Goal: Find specific page/section: Find specific page/section

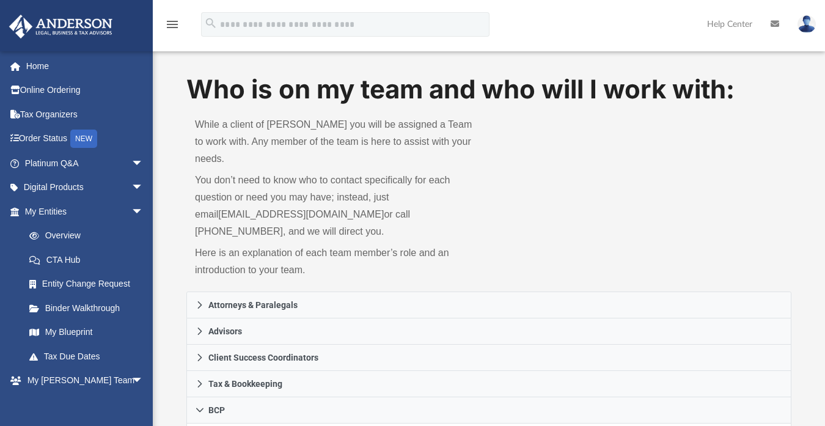
scroll to position [122, 0]
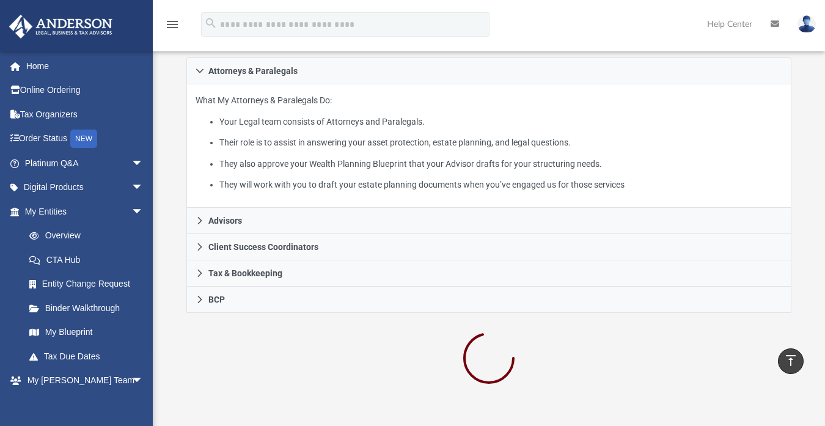
scroll to position [229, 0]
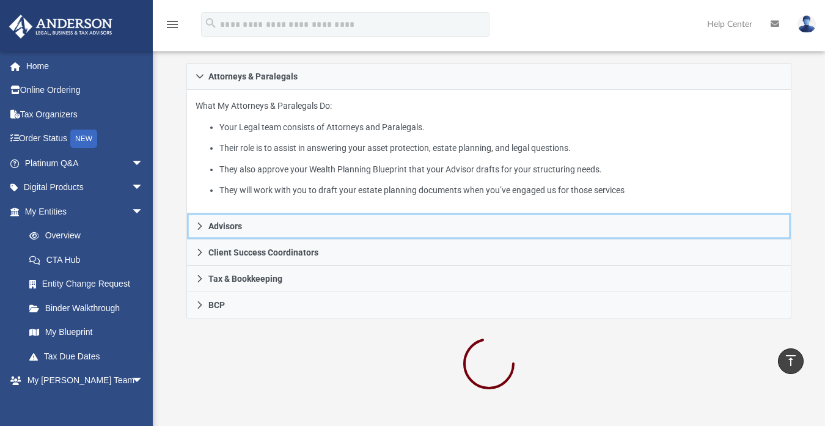
click at [199, 222] on icon at bounding box center [200, 226] width 9 height 9
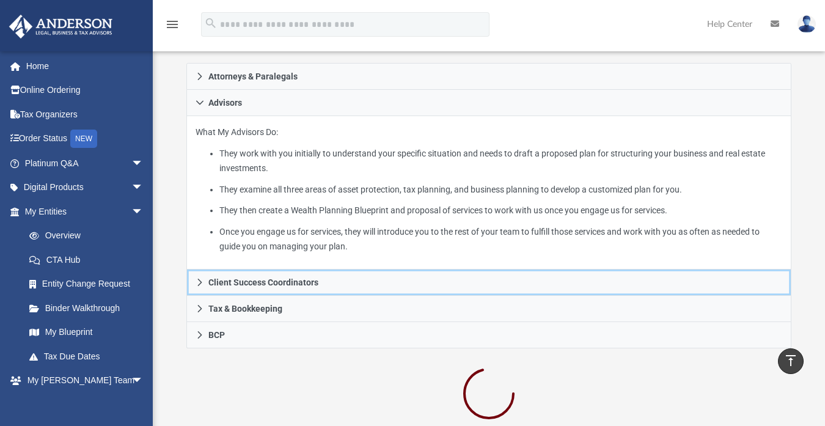
click at [199, 278] on icon at bounding box center [200, 282] width 9 height 9
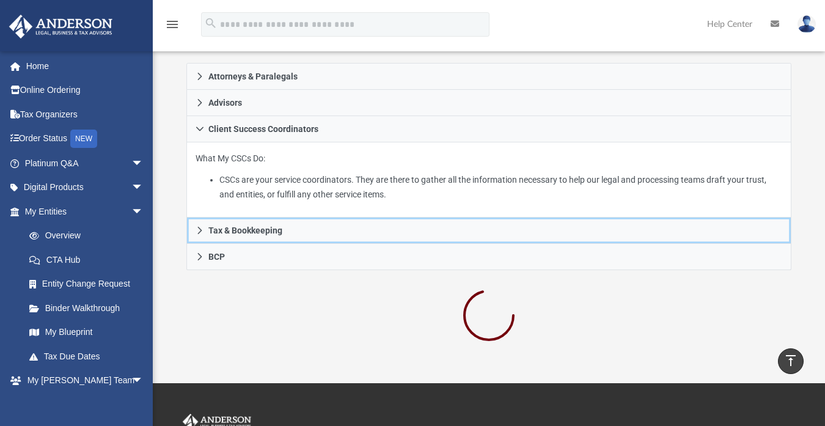
click at [200, 226] on icon at bounding box center [200, 230] width 9 height 9
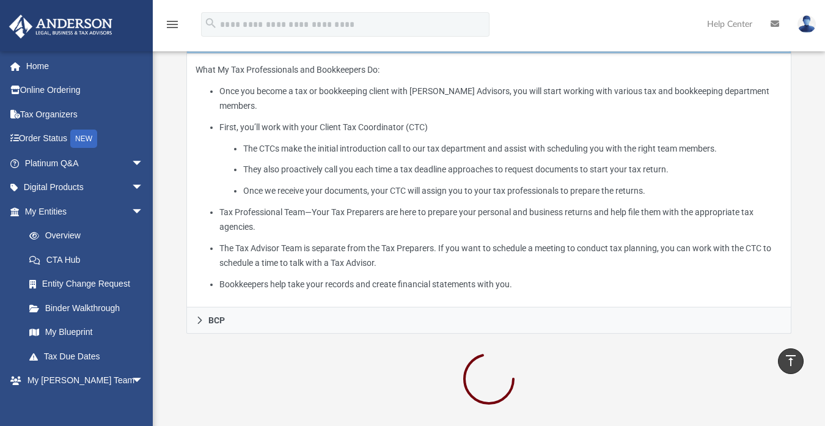
scroll to position [344, 0]
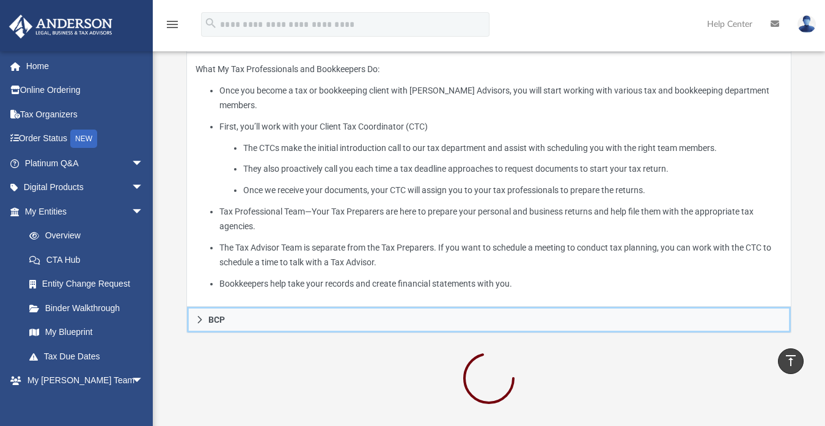
click at [197, 315] on icon at bounding box center [200, 319] width 9 height 9
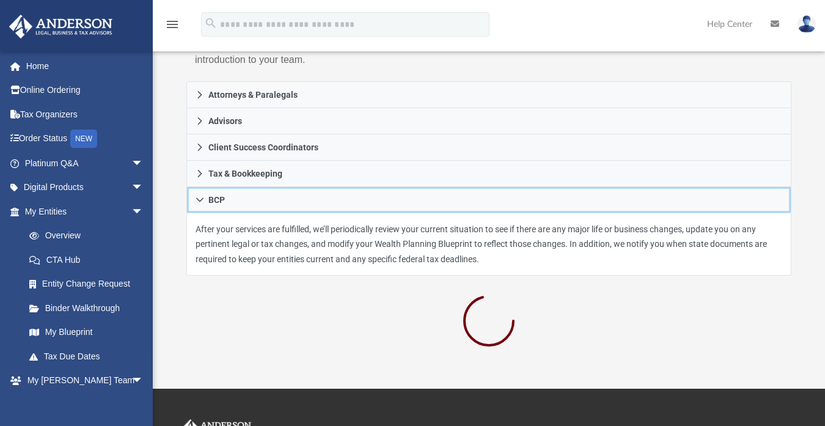
scroll to position [211, 0]
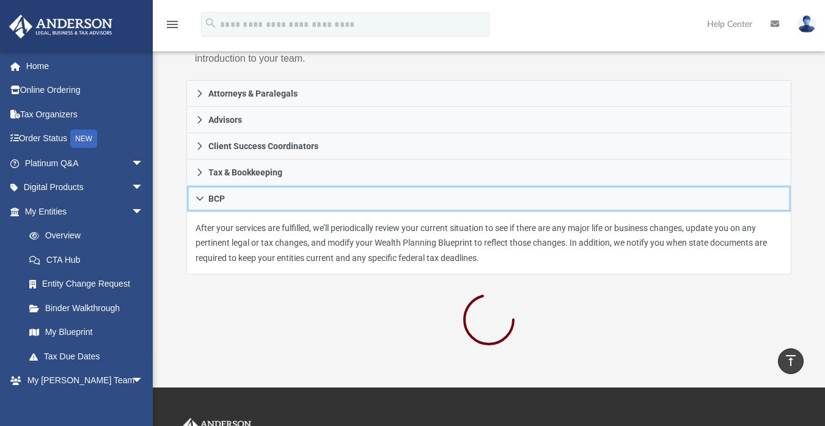
click at [200, 194] on icon at bounding box center [200, 198] width 9 height 9
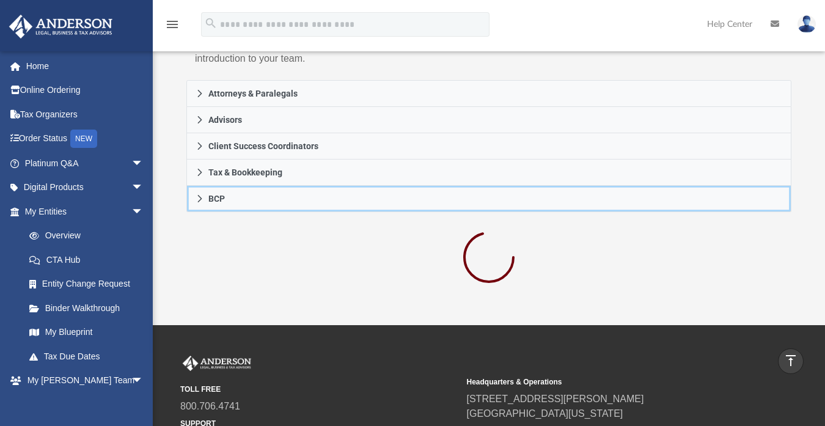
click at [200, 194] on icon at bounding box center [200, 198] width 9 height 9
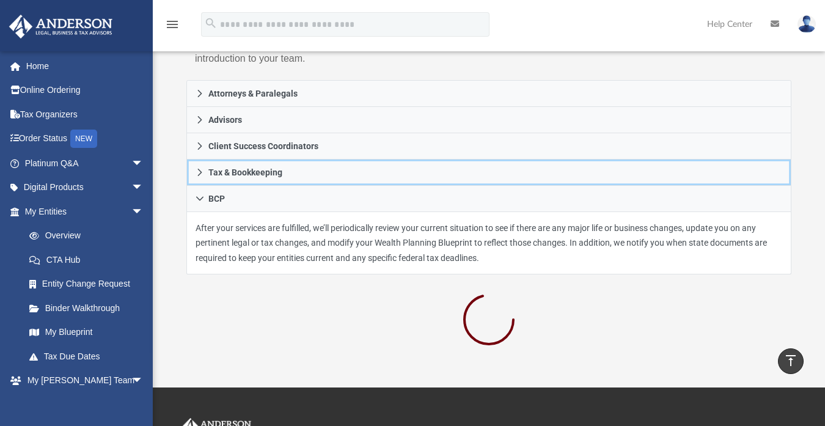
click at [196, 168] on icon at bounding box center [200, 172] width 9 height 9
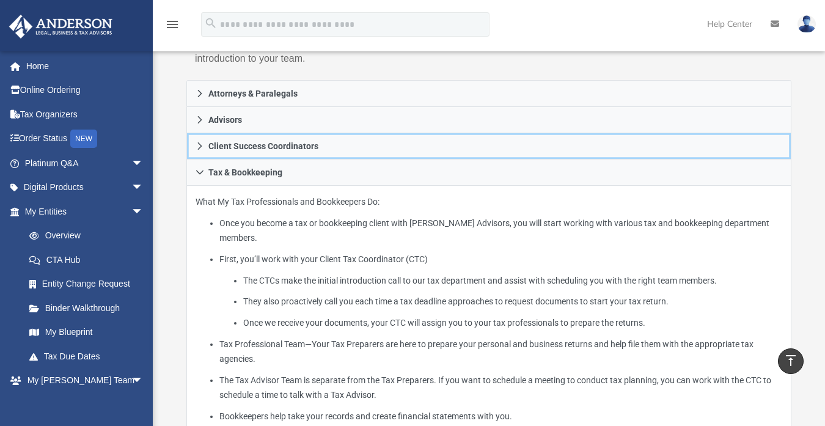
click at [197, 136] on link "Client Success Coordinators" at bounding box center [488, 146] width 605 height 26
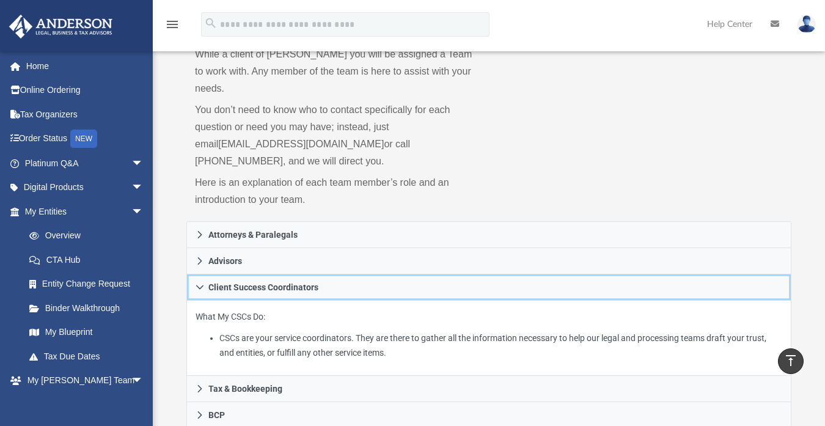
scroll to position [43, 0]
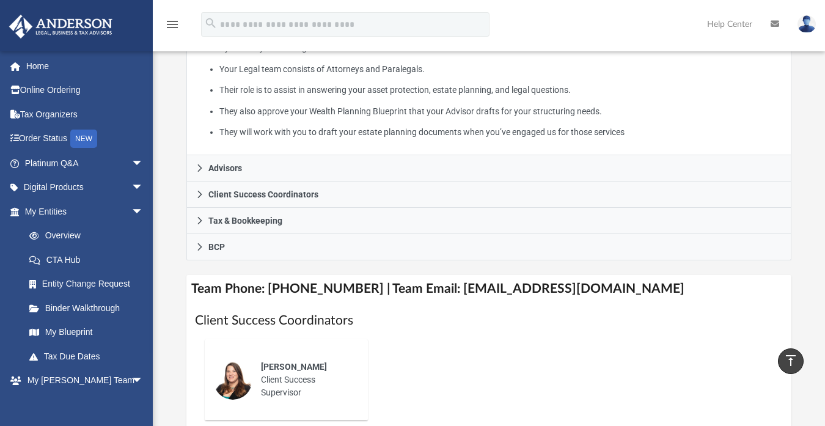
scroll to position [284, 0]
